Goal: Information Seeking & Learning: Find specific fact

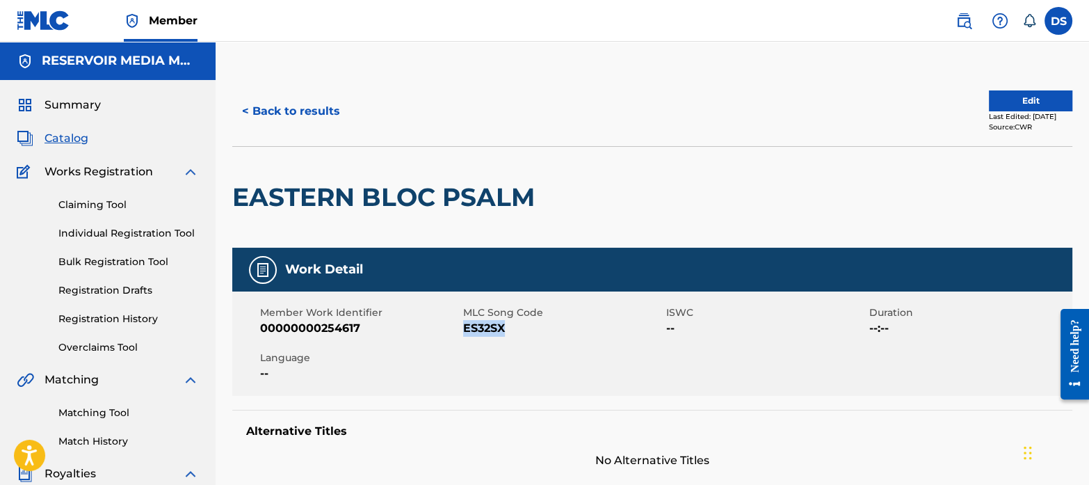
click at [73, 107] on span "Summary" at bounding box center [73, 105] width 56 height 17
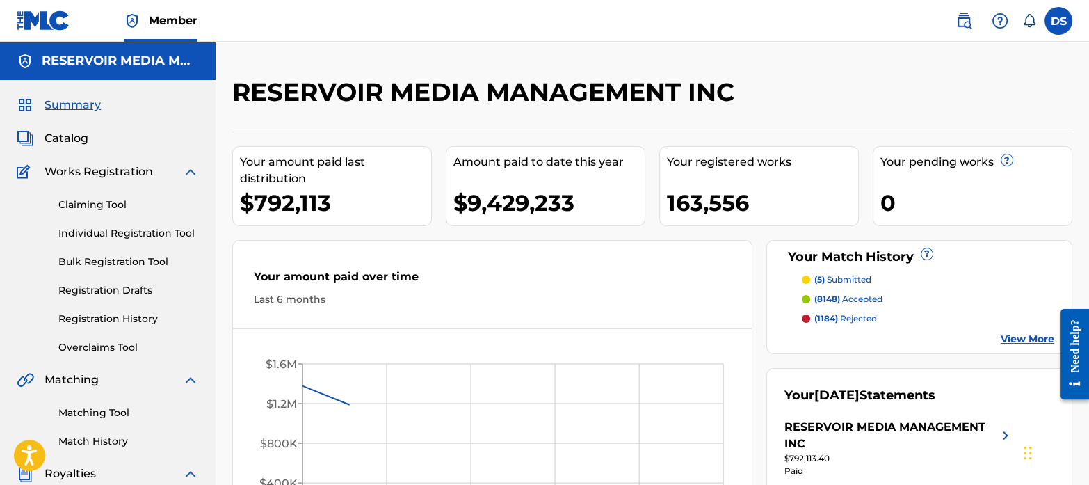
click at [75, 135] on span "Catalog" at bounding box center [67, 138] width 44 height 17
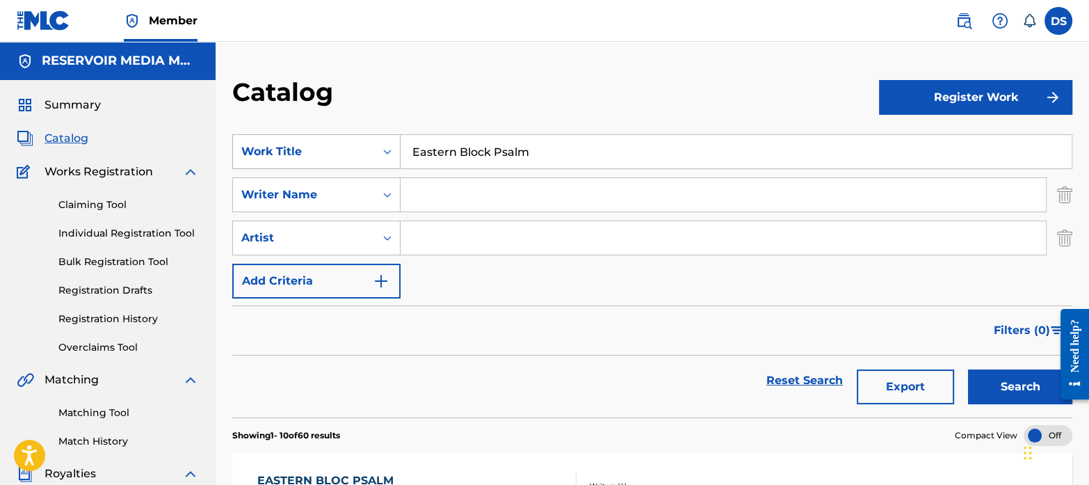
drag, startPoint x: 543, startPoint y: 158, endPoint x: 355, endPoint y: 137, distance: 188.9
click at [355, 137] on div "SearchWithCriteriaf767b145-9af0-43ff-9ecf-a8e958b93487 Work Title Eastern Block…" at bounding box center [652, 151] width 840 height 35
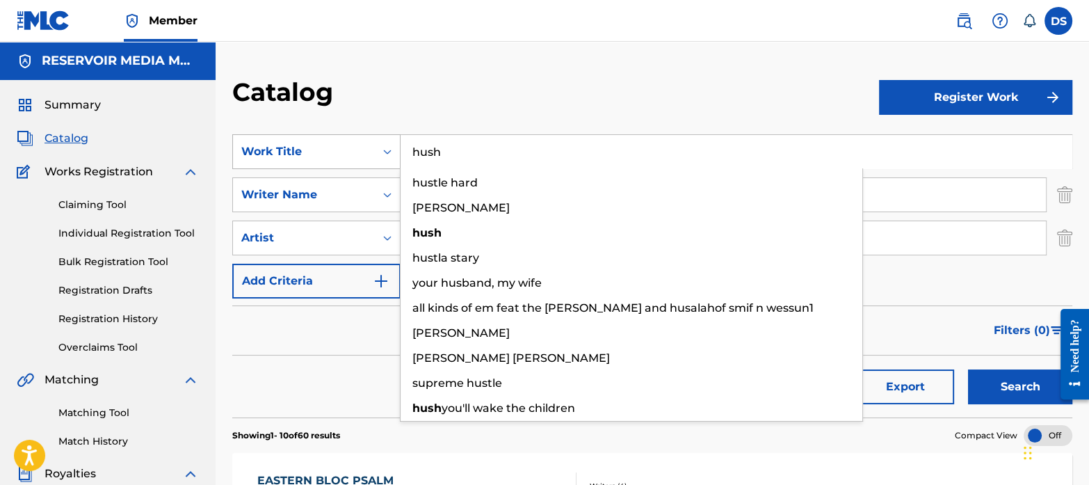
type input "hush"
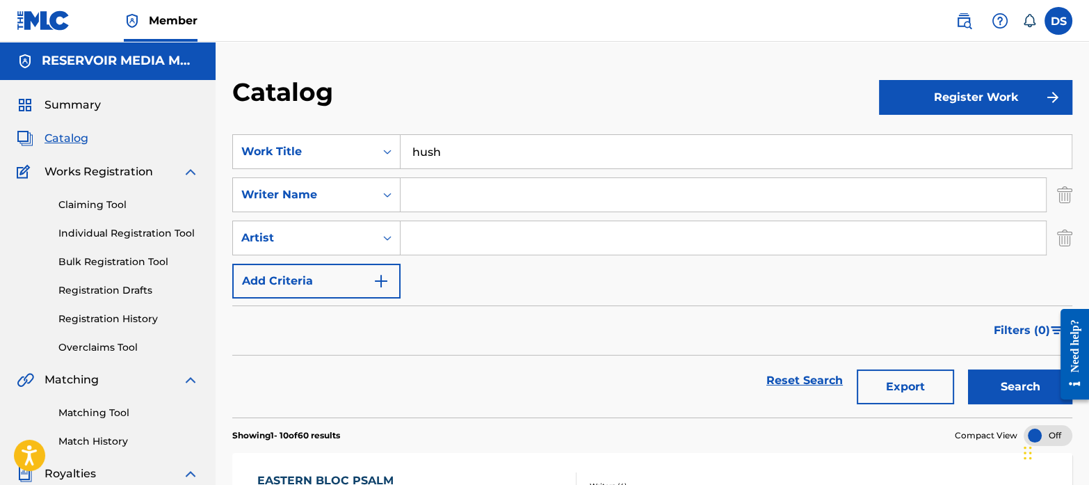
click at [454, 193] on input "Search Form" at bounding box center [723, 194] width 645 height 33
type input "sands"
click at [1017, 384] on button "Search" at bounding box center [1020, 386] width 104 height 35
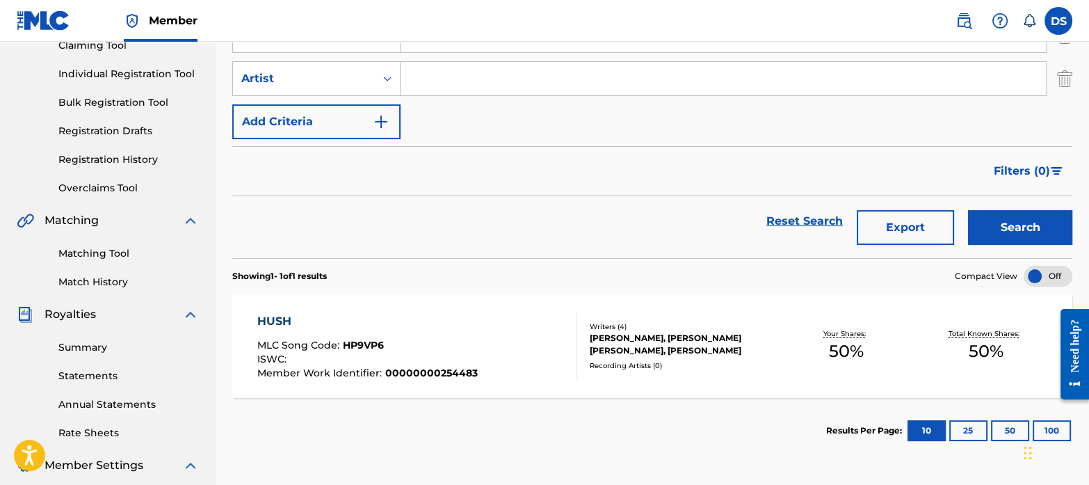
scroll to position [159, 0]
click at [354, 348] on span "HP9VP6" at bounding box center [363, 345] width 41 height 13
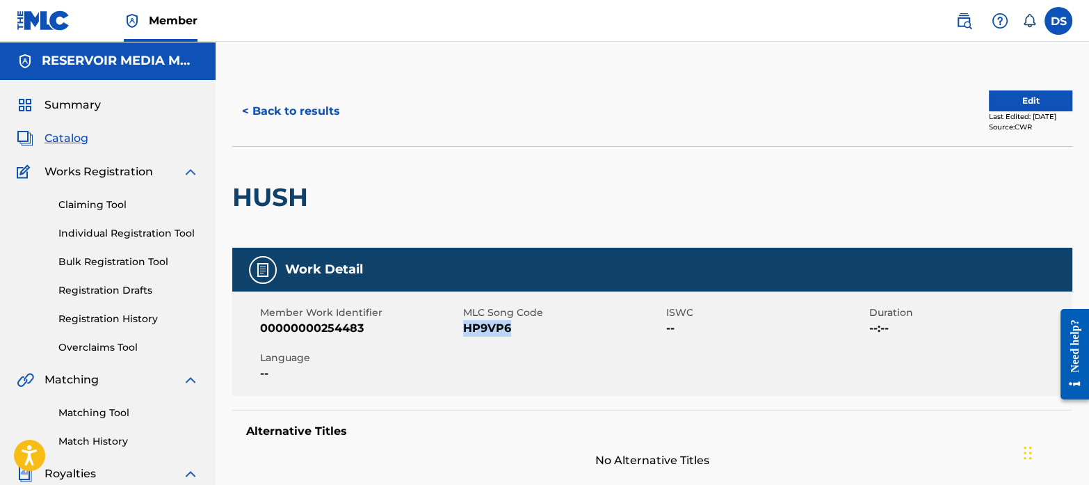
drag, startPoint x: 531, startPoint y: 325, endPoint x: 463, endPoint y: 332, distance: 67.9
click at [463, 332] on span "HP9VP6" at bounding box center [563, 328] width 200 height 17
copy span "HP9VP6"
click at [80, 99] on span "Summary" at bounding box center [73, 105] width 56 height 17
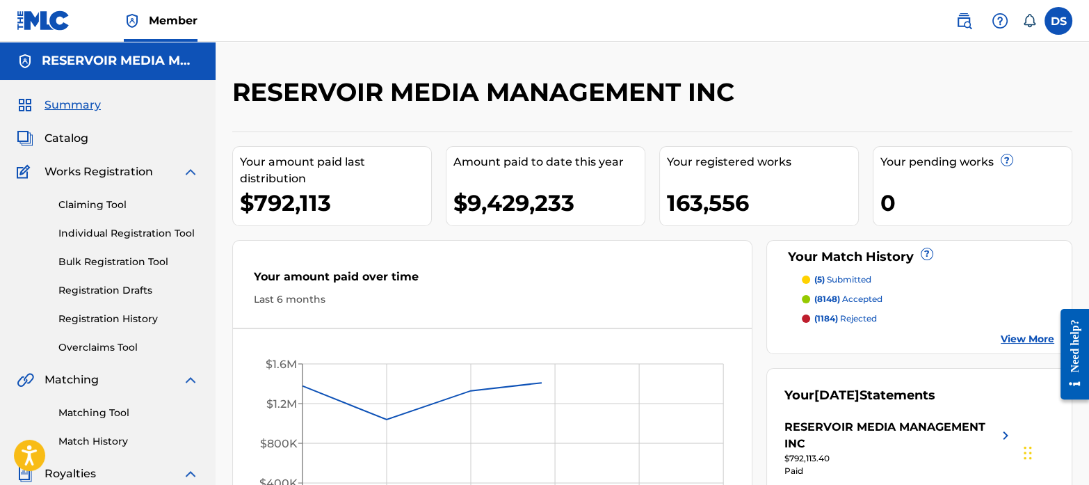
click at [82, 136] on span "Catalog" at bounding box center [67, 138] width 44 height 17
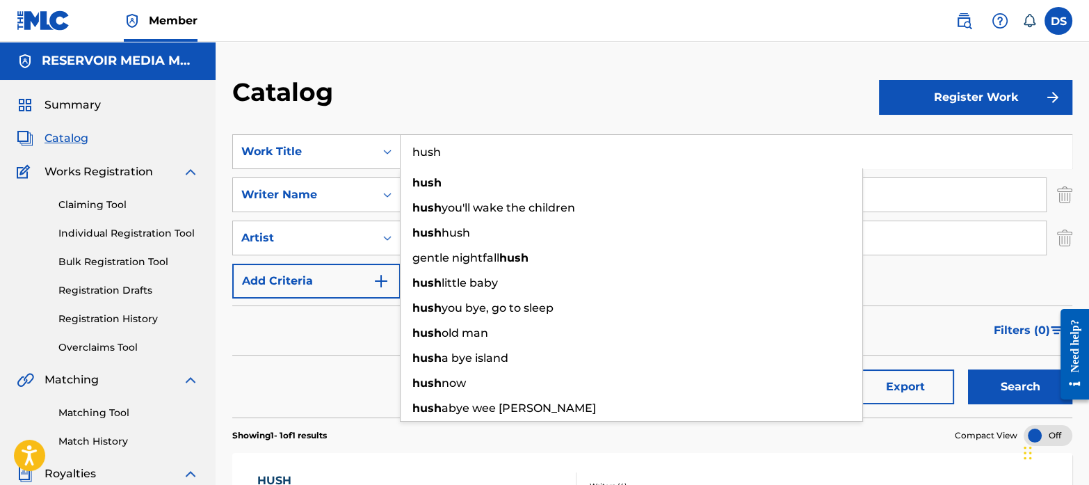
drag, startPoint x: 474, startPoint y: 144, endPoint x: 358, endPoint y: 131, distance: 116.1
click at [358, 131] on section "SearchWithCriteriaf767b145-9af0-43ff-9ecf-a8e958b93487 Work Title hush hush hus…" at bounding box center [652, 268] width 840 height 300
paste input "South Still Speaking"
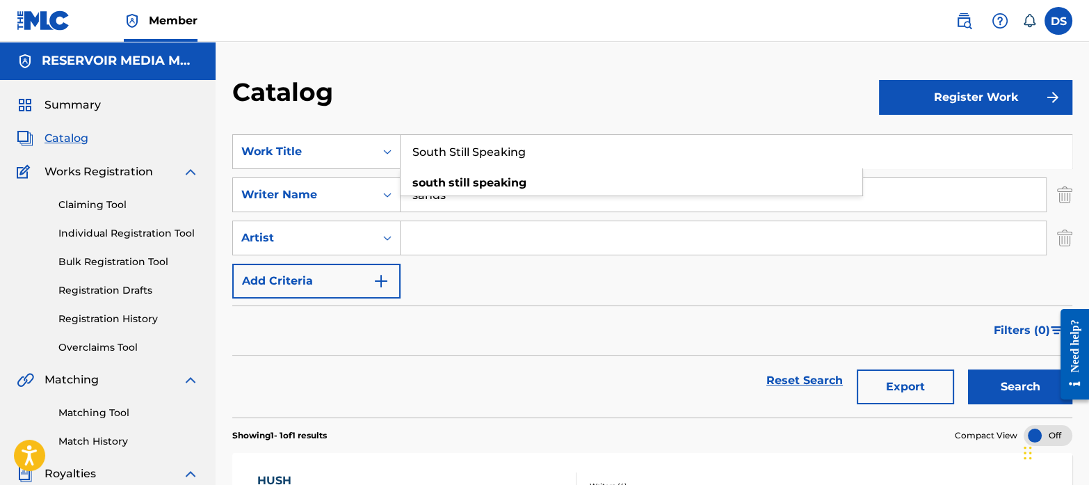
type input "South Still Speaking"
click at [441, 84] on div "Catalog" at bounding box center [555, 96] width 647 height 41
drag, startPoint x: 453, startPoint y: 194, endPoint x: 375, endPoint y: 191, distance: 77.9
click at [375, 191] on div "SearchWithCriteriab35a0a37-ec29-4013-954e-0ebd884d54f2 Writer Name [PERSON_NAME]" at bounding box center [652, 194] width 840 height 35
click at [995, 375] on button "Search" at bounding box center [1020, 386] width 104 height 35
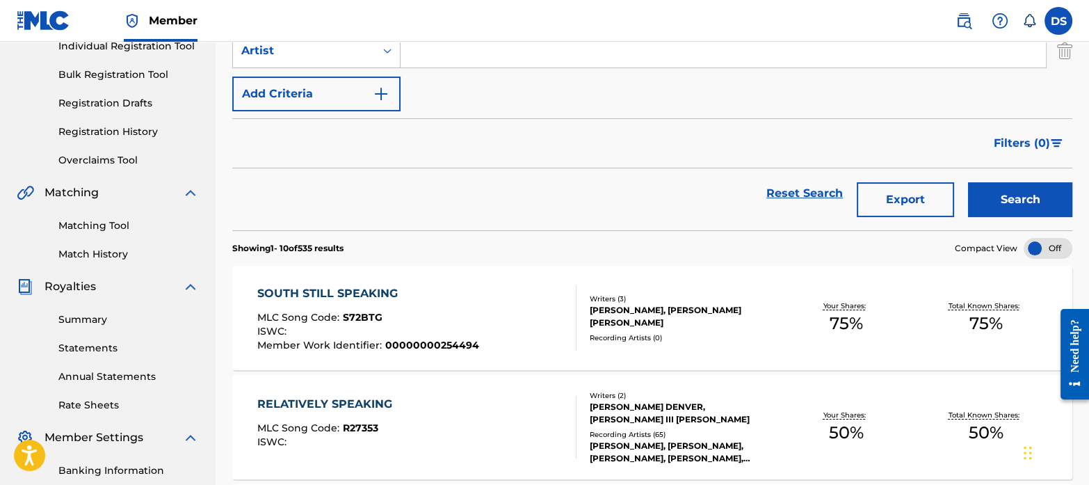
scroll to position [188, 0]
click at [372, 314] on span "S72BTG" at bounding box center [363, 316] width 40 height 13
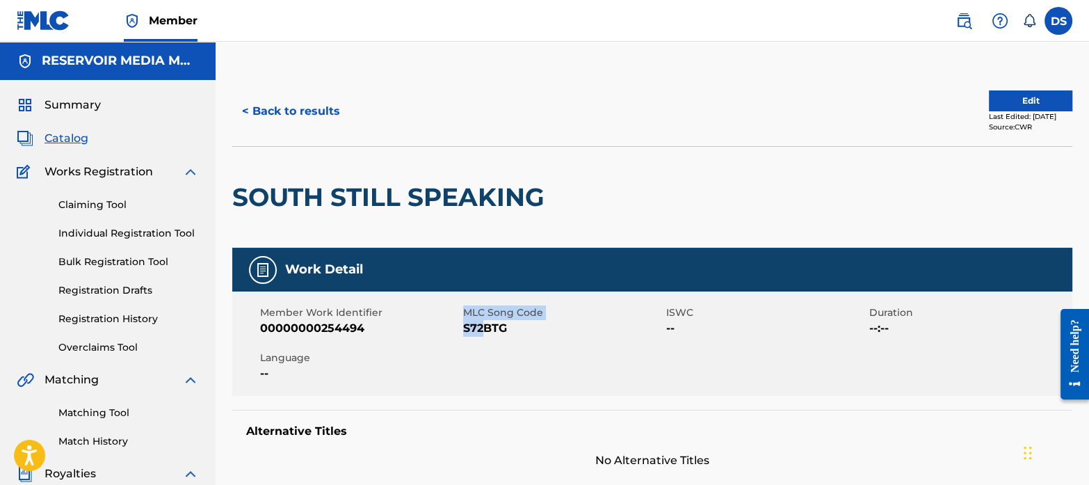
drag, startPoint x: 462, startPoint y: 325, endPoint x: 481, endPoint y: 330, distance: 19.4
click at [481, 330] on div "Member Work Identifier 00000000254494 MLC Song Code S72BTG ISWC -- Duration --:…" at bounding box center [652, 343] width 840 height 104
drag, startPoint x: 481, startPoint y: 330, endPoint x: 511, endPoint y: 343, distance: 32.7
click at [511, 343] on div "Member Work Identifier 00000000254494 MLC Song Code S72BTG ISWC -- Duration --:…" at bounding box center [652, 343] width 840 height 104
drag, startPoint x: 512, startPoint y: 330, endPoint x: 462, endPoint y: 330, distance: 49.4
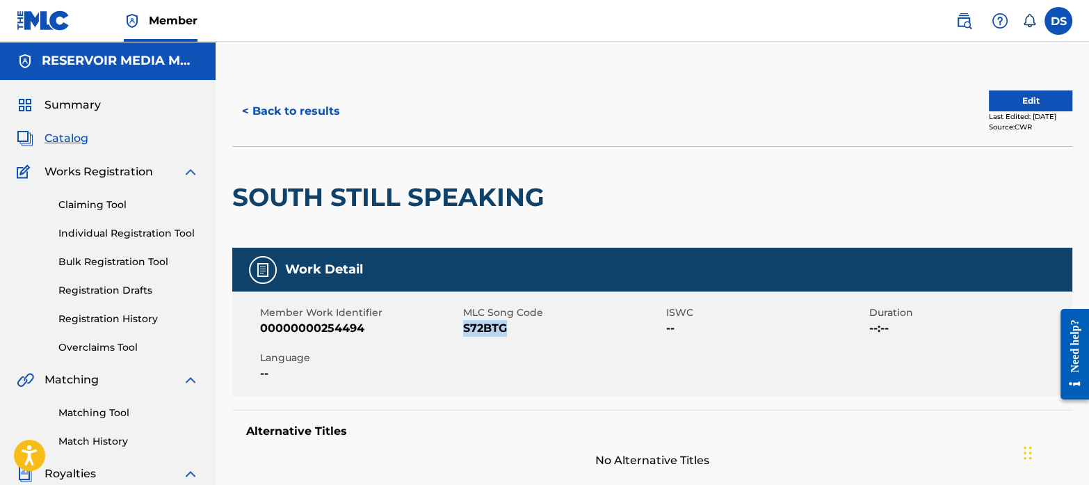
click at [463, 330] on span "S72BTG" at bounding box center [563, 328] width 200 height 17
copy span "S72BTG"
